Goal: Task Accomplishment & Management: Complete application form

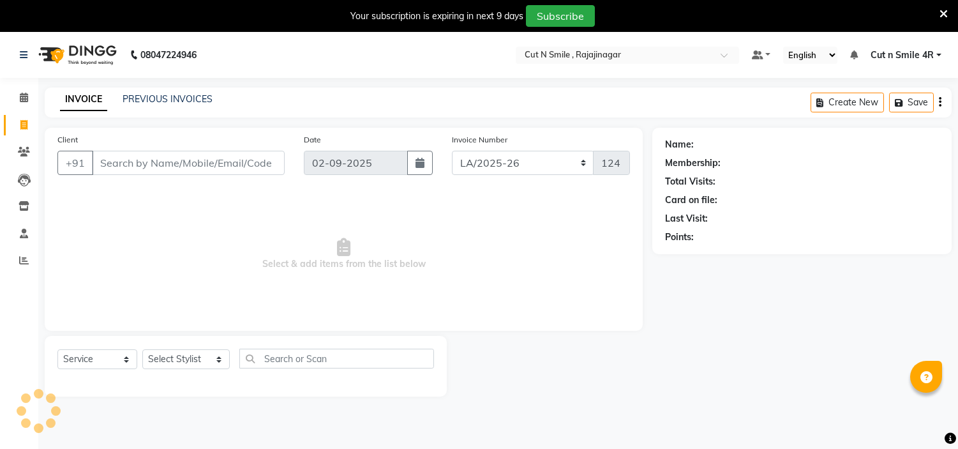
select select "7187"
select select "service"
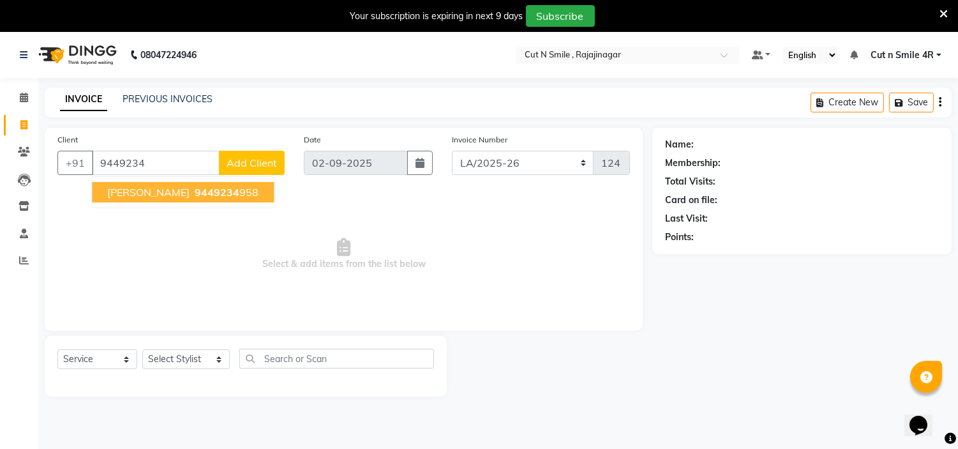
click at [149, 200] on button "[PERSON_NAME] 9449234 958" at bounding box center [183, 192] width 182 height 20
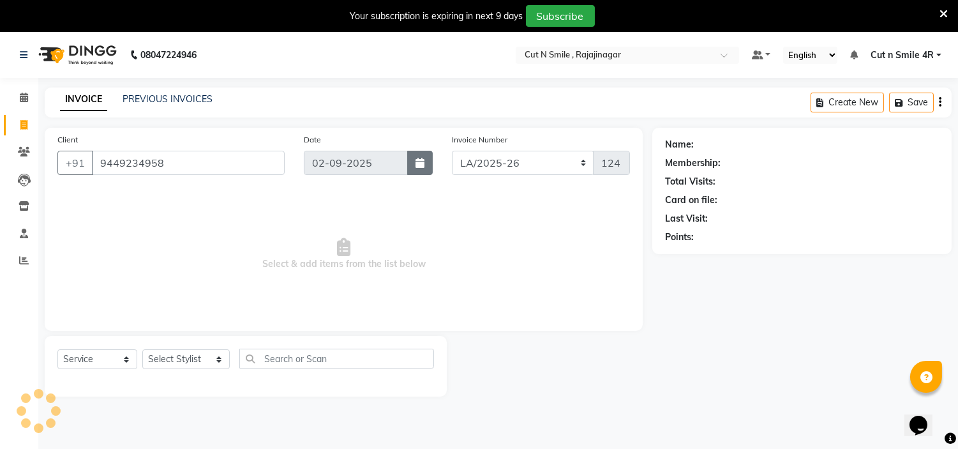
type input "9449234958"
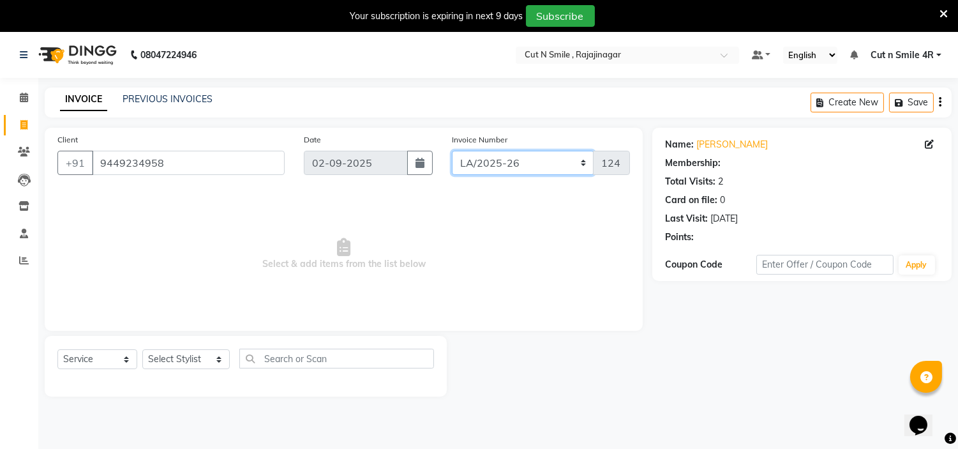
click at [513, 158] on select "[PERSON_NAME]/25-26 LA/2025-26 SH/25 CH/25 SA/25" at bounding box center [523, 163] width 142 height 24
select select "7182"
click at [452, 151] on select "[PERSON_NAME]/25-26 LA/2025-26 SH/25 CH/25 SA/25" at bounding box center [523, 163] width 142 height 24
type input "1041"
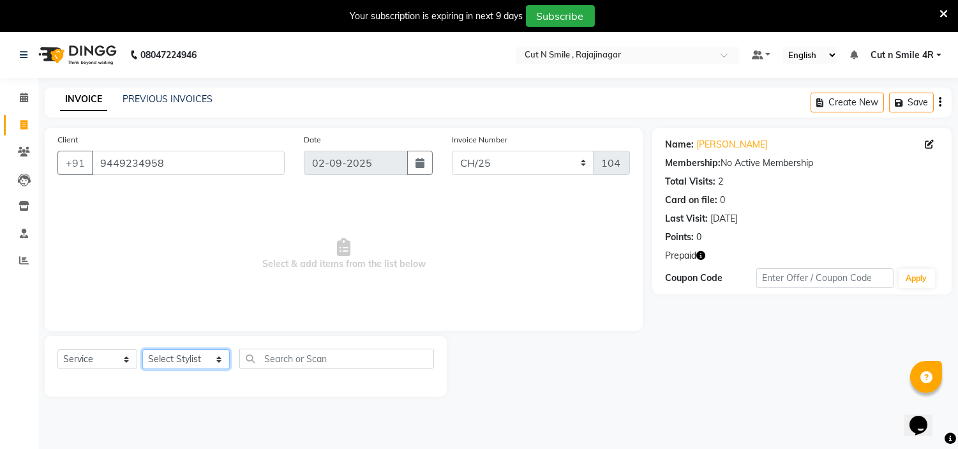
click at [193, 366] on select "Select Stylist [PERSON_NAME] Ammu 3R [PERSON_NAME] VN [PERSON_NAME] 3R [PERSON_…" at bounding box center [185, 359] width 87 height 20
select select "57483"
click at [142, 350] on select "Select Stylist [PERSON_NAME] Ammu 3R [PERSON_NAME] VN [PERSON_NAME] 3R [PERSON_…" at bounding box center [185, 359] width 87 height 20
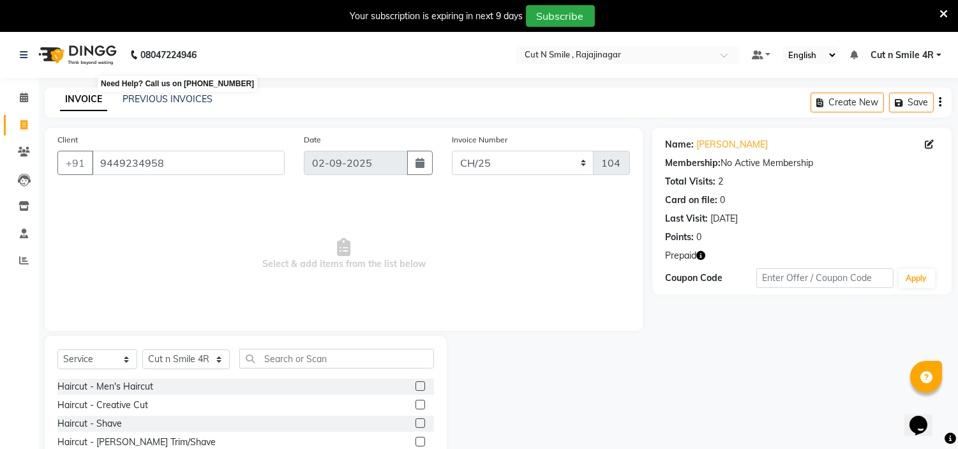
click at [189, 57] on b "08047224946" at bounding box center [168, 55] width 56 height 36
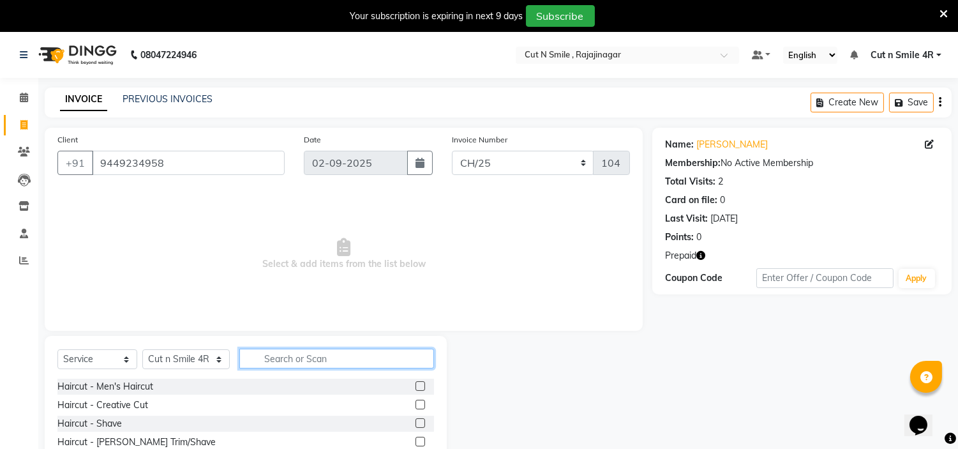
click at [269, 358] on input "text" at bounding box center [336, 359] width 195 height 20
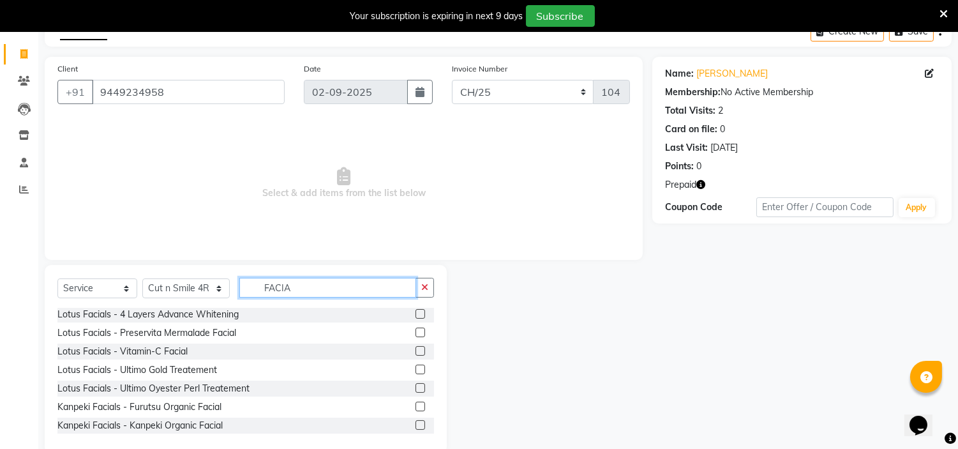
scroll to position [72, 0]
type input "FACIA"
click at [416, 405] on label at bounding box center [421, 405] width 10 height 10
click at [416, 405] on input "checkbox" at bounding box center [420, 406] width 8 height 8
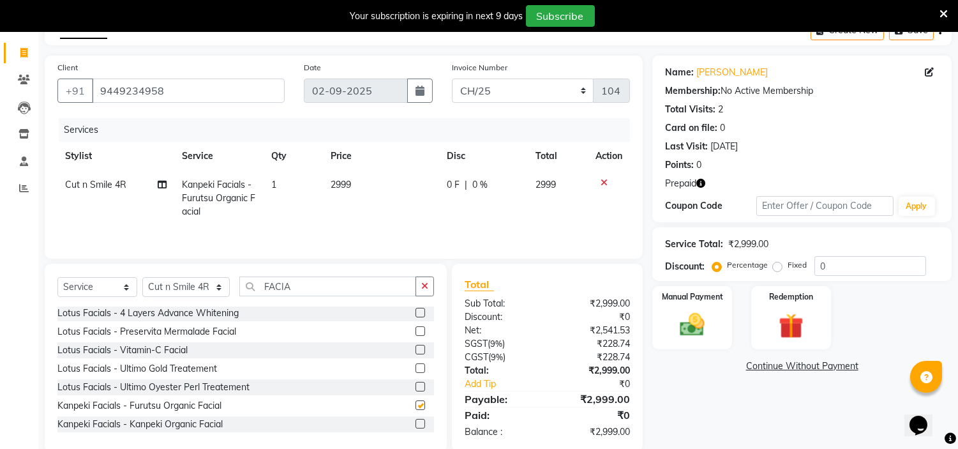
checkbox input "false"
click at [301, 283] on input "FACIA" at bounding box center [327, 286] width 177 height 20
type input "F"
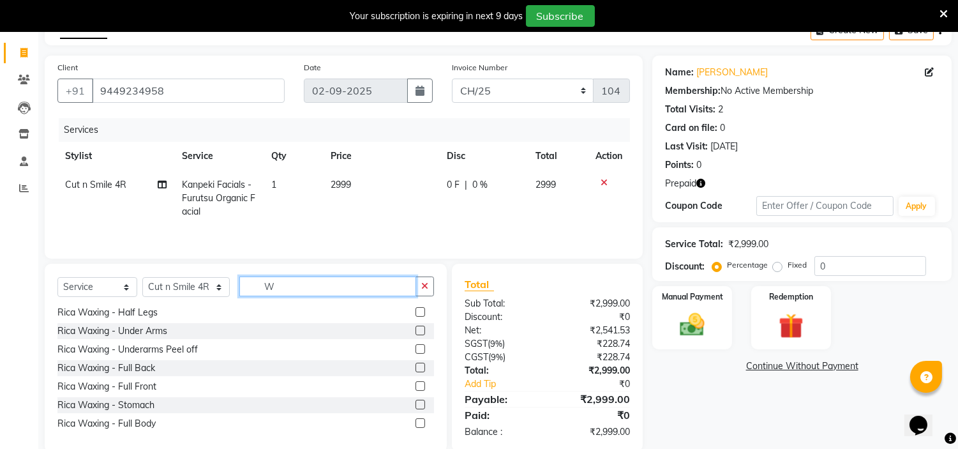
scroll to position [0, 0]
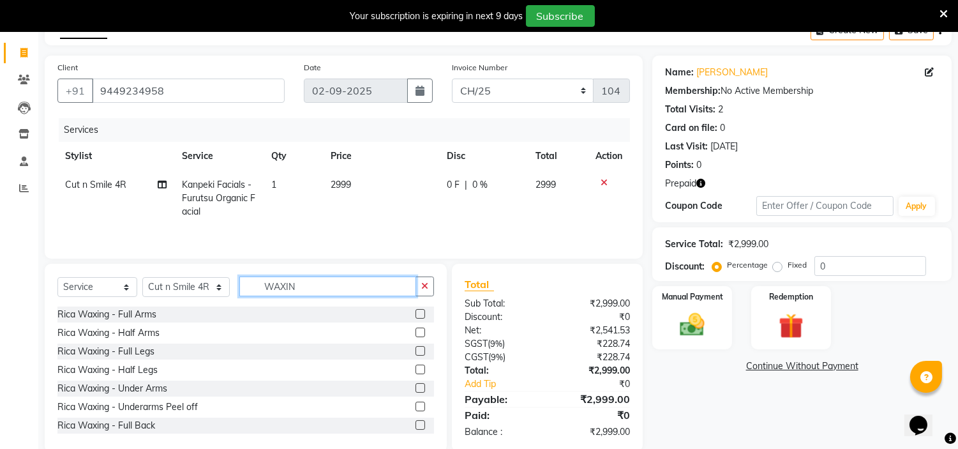
type input "WAXIN"
click at [416, 334] on label at bounding box center [421, 332] width 10 height 10
click at [416, 334] on input "checkbox" at bounding box center [420, 333] width 8 height 8
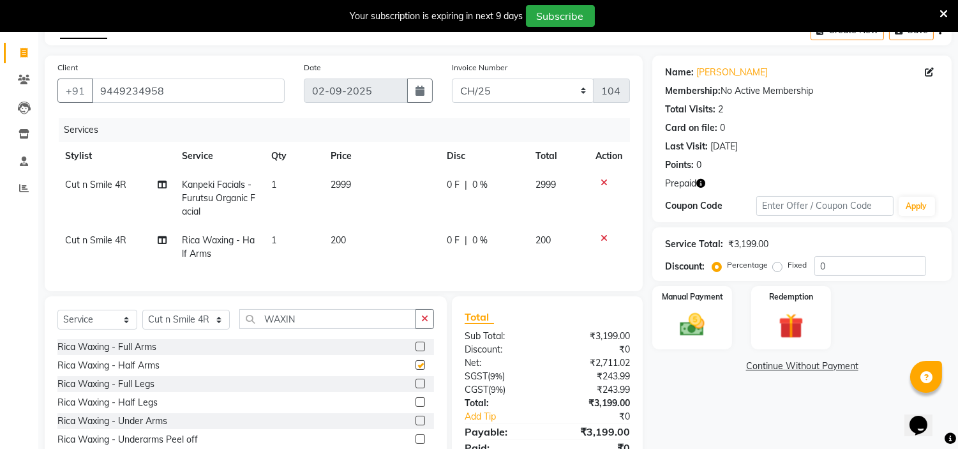
checkbox input "false"
click at [416, 407] on label at bounding box center [421, 402] width 10 height 10
click at [416, 407] on input "checkbox" at bounding box center [420, 402] width 8 height 8
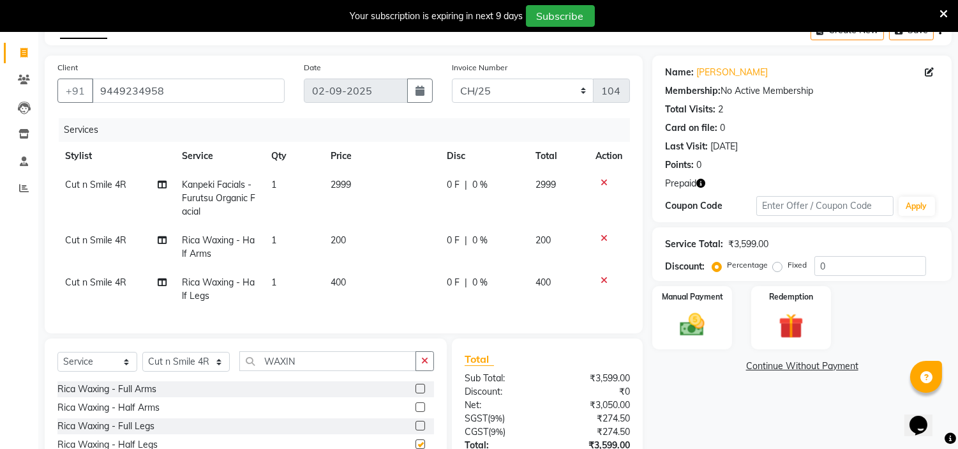
checkbox input "false"
click at [332, 236] on span "200" at bounding box center [338, 239] width 15 height 11
select select "57483"
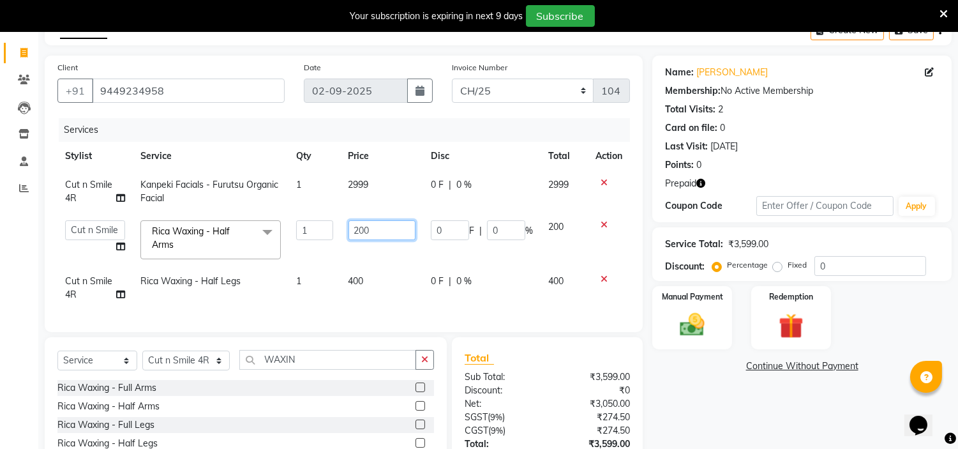
click at [359, 230] on input "200" at bounding box center [382, 230] width 67 height 20
type input "300"
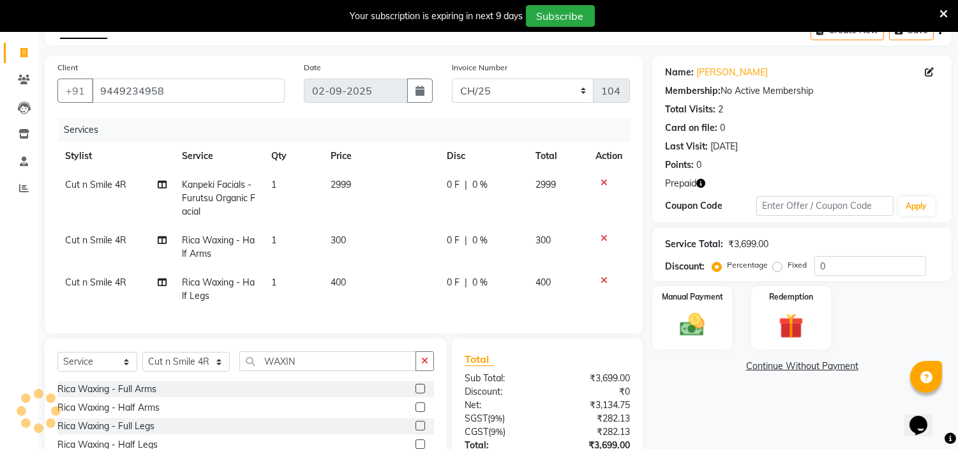
click at [363, 187] on td "2999" at bounding box center [381, 198] width 116 height 56
select select "57483"
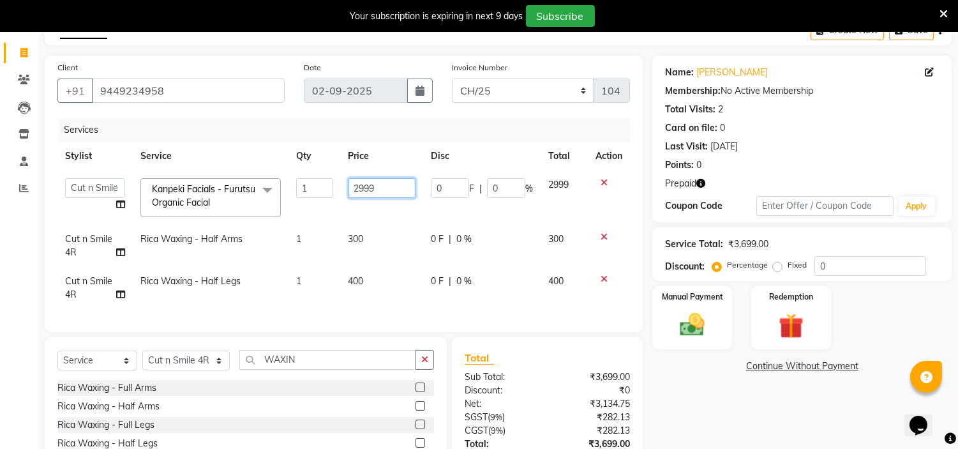
click at [373, 185] on input "2999" at bounding box center [382, 188] width 67 height 20
type input "2500"
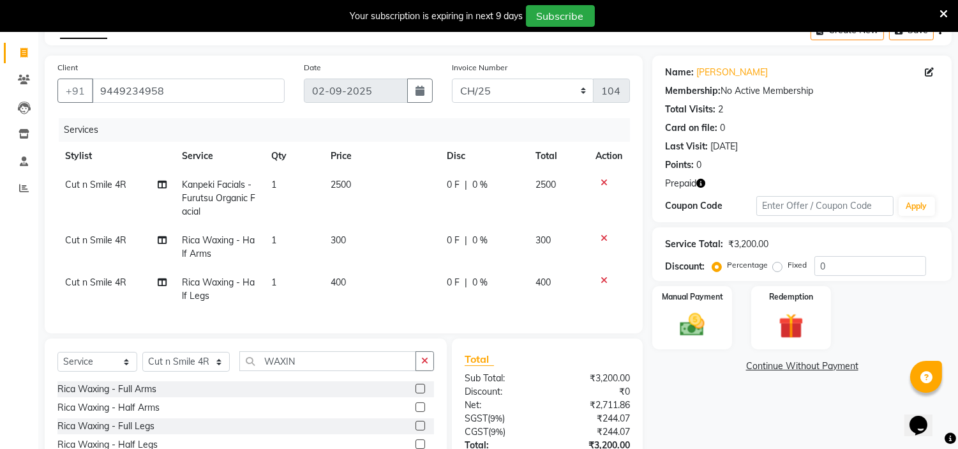
click at [340, 305] on td "400" at bounding box center [381, 289] width 116 height 42
select select "57483"
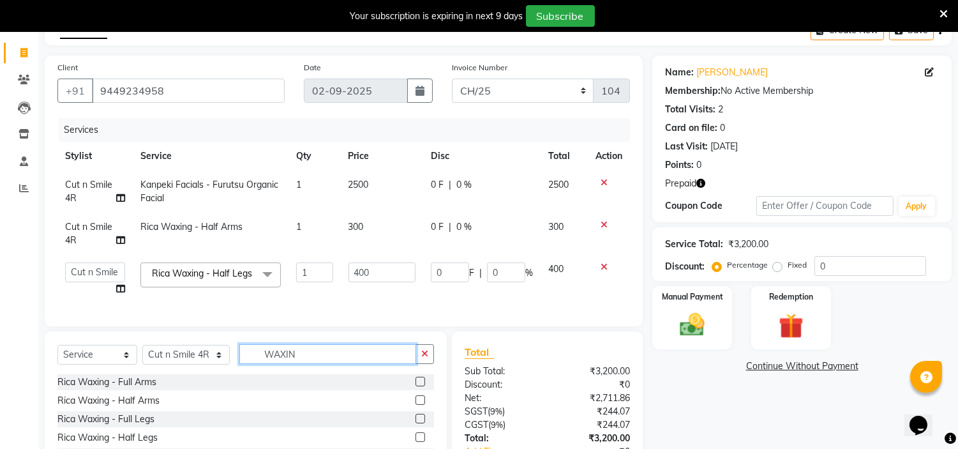
click at [296, 364] on input "WAXIN" at bounding box center [327, 354] width 177 height 20
type input "W"
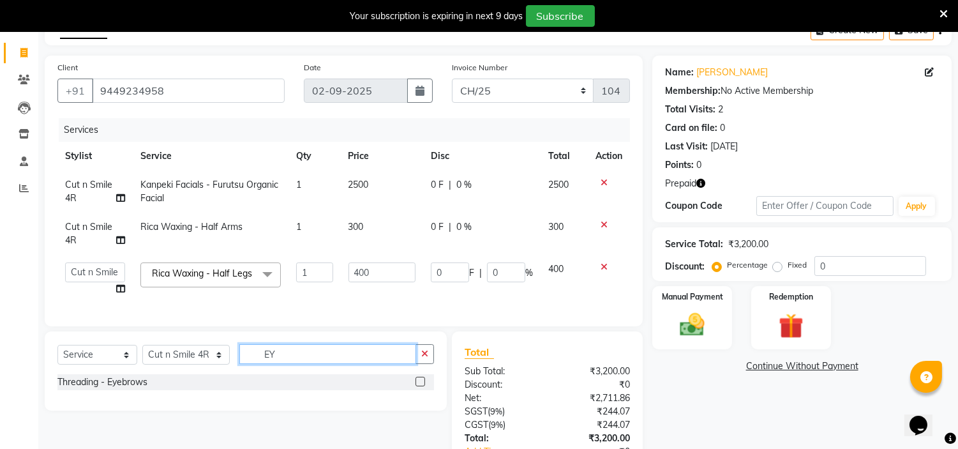
type input "E"
type input "THR"
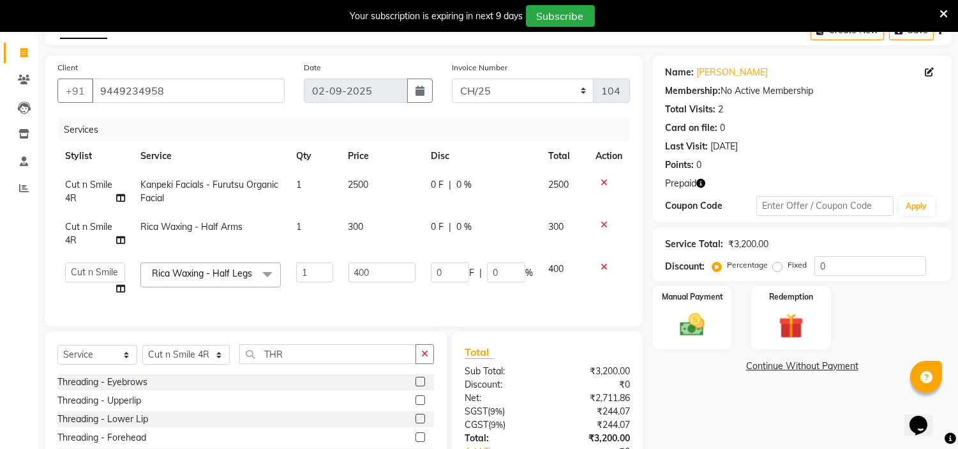
click at [416, 386] on label at bounding box center [421, 382] width 10 height 10
click at [416, 386] on input "checkbox" at bounding box center [420, 382] width 8 height 8
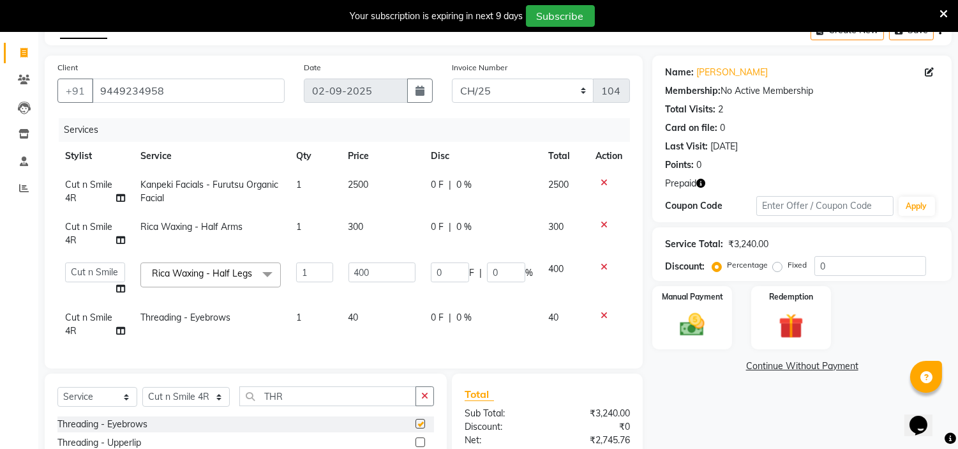
checkbox input "false"
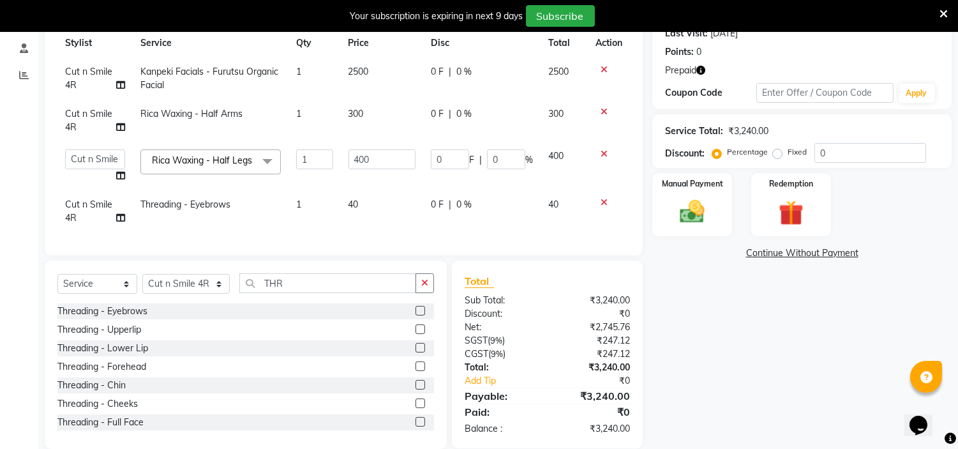
scroll to position [186, 0]
click at [416, 333] on label at bounding box center [421, 328] width 10 height 10
click at [416, 333] on input "checkbox" at bounding box center [420, 328] width 8 height 8
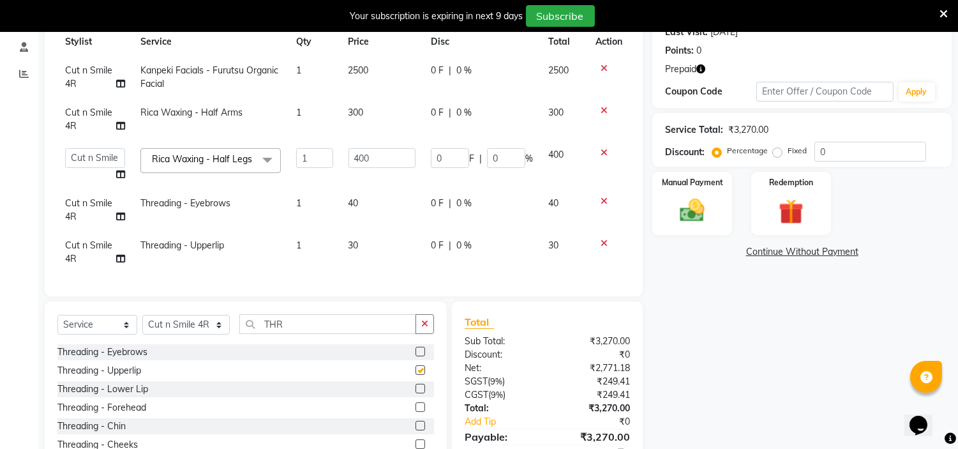
checkbox input "false"
click at [363, 207] on td "40" at bounding box center [382, 210] width 82 height 42
select select "57483"
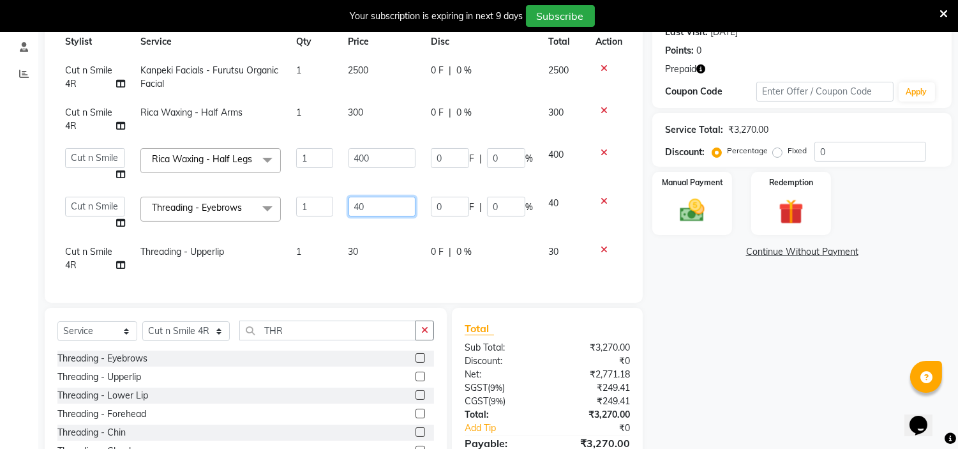
click at [358, 211] on input "40" at bounding box center [382, 207] width 67 height 20
type input "50"
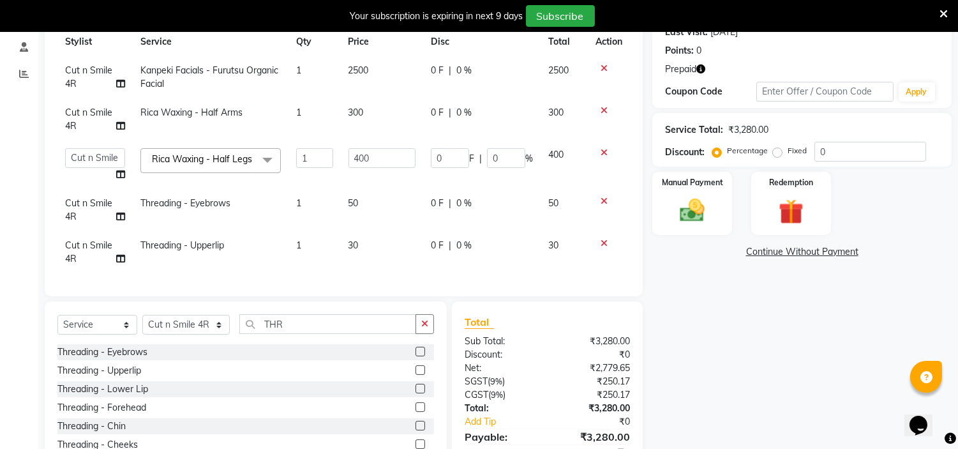
click at [371, 273] on td "30" at bounding box center [382, 252] width 82 height 42
select select "57483"
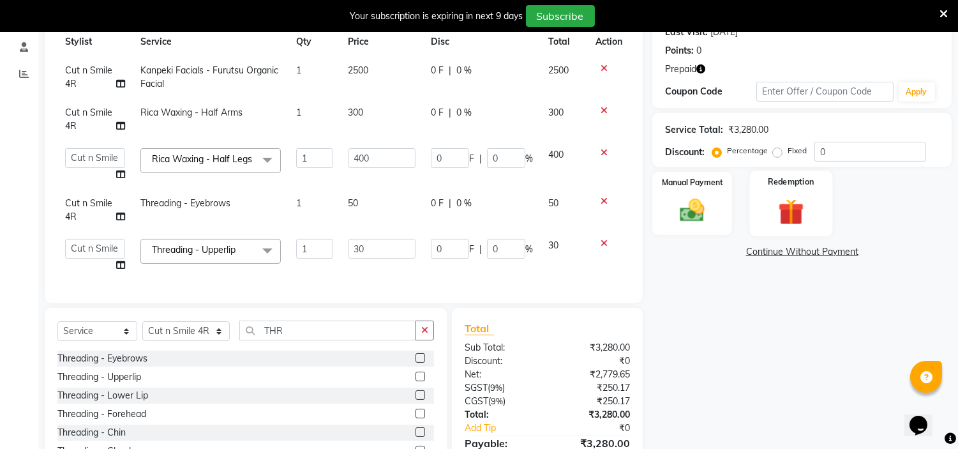
click at [786, 213] on img at bounding box center [791, 212] width 42 height 32
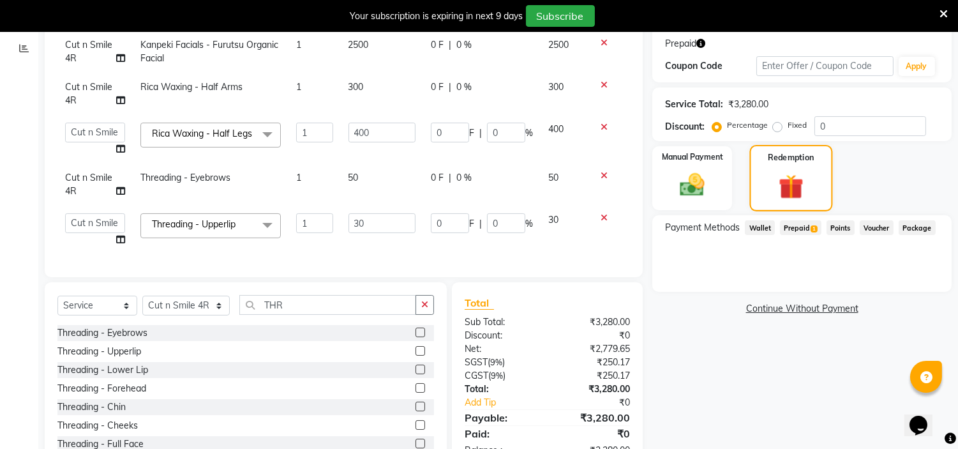
scroll to position [213, 0]
click at [799, 220] on span "Prepaid 1" at bounding box center [800, 227] width 41 height 15
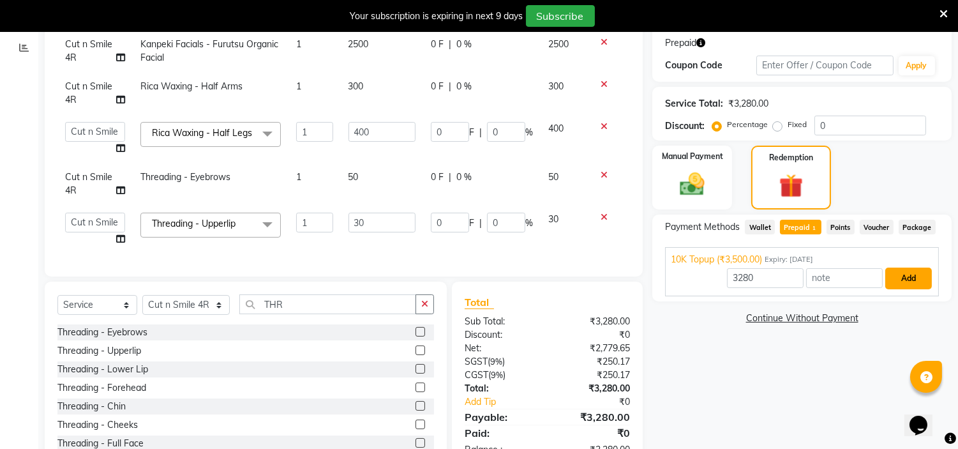
click at [887, 278] on button "Add" at bounding box center [908, 278] width 47 height 22
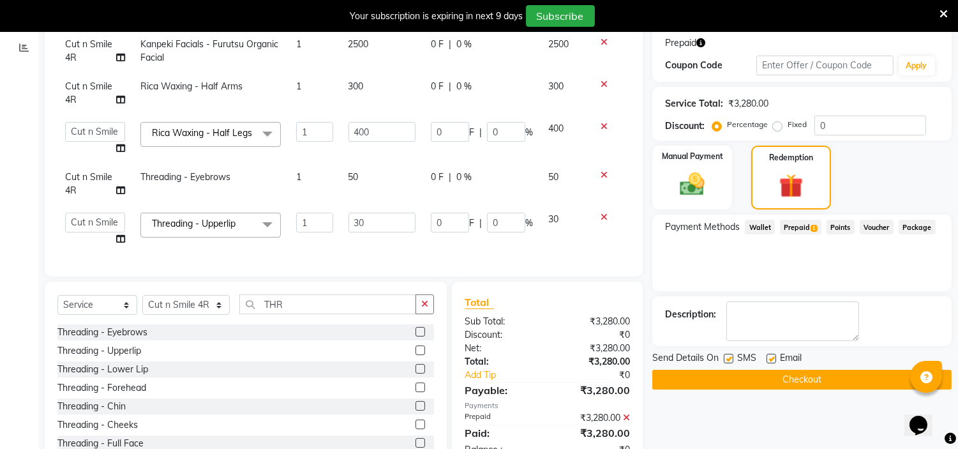
scroll to position [269, 0]
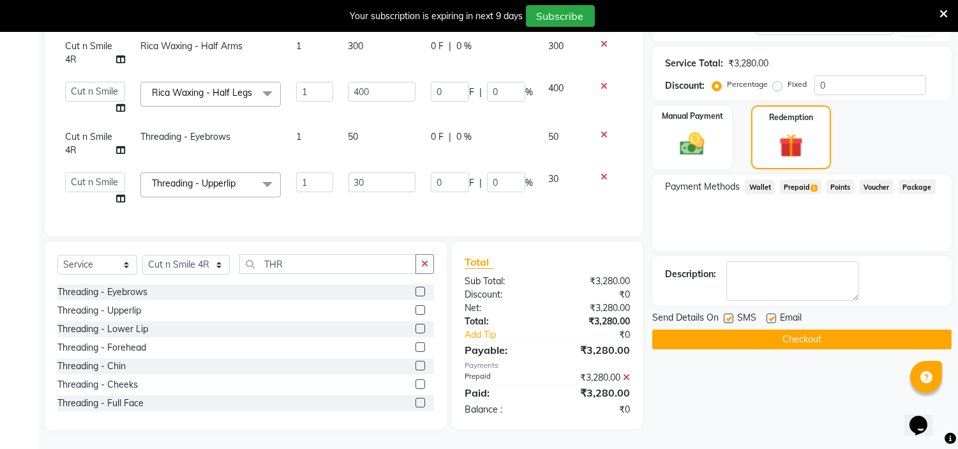
click at [864, 329] on button "Checkout" at bounding box center [801, 339] width 299 height 20
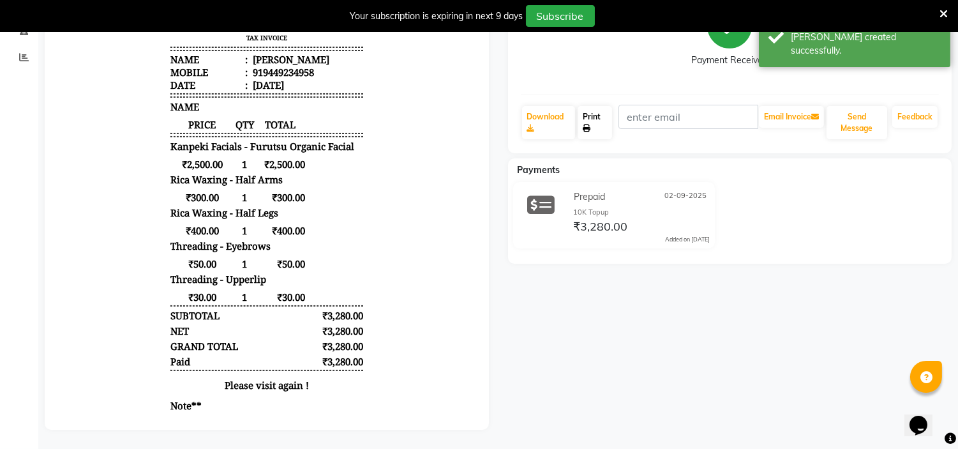
click at [590, 124] on icon at bounding box center [587, 128] width 8 height 8
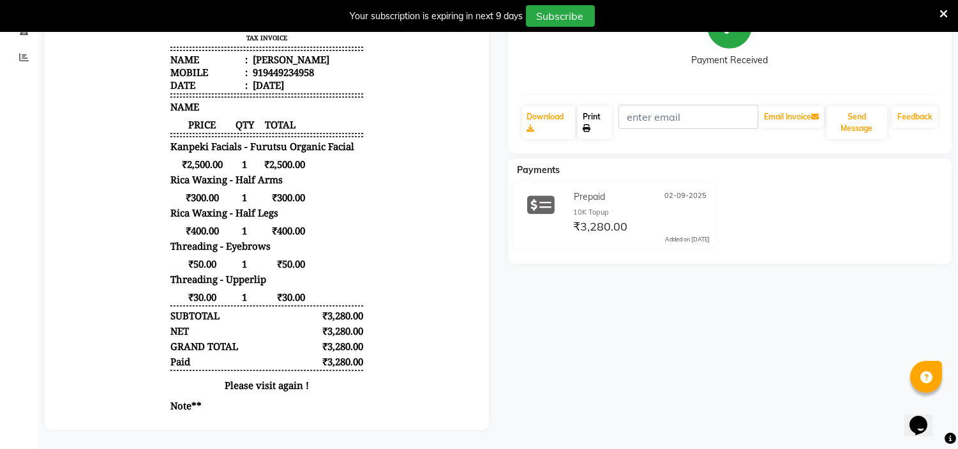
click at [589, 106] on link "Print" at bounding box center [595, 122] width 34 height 33
